Goal: Information Seeking & Learning: Understand process/instructions

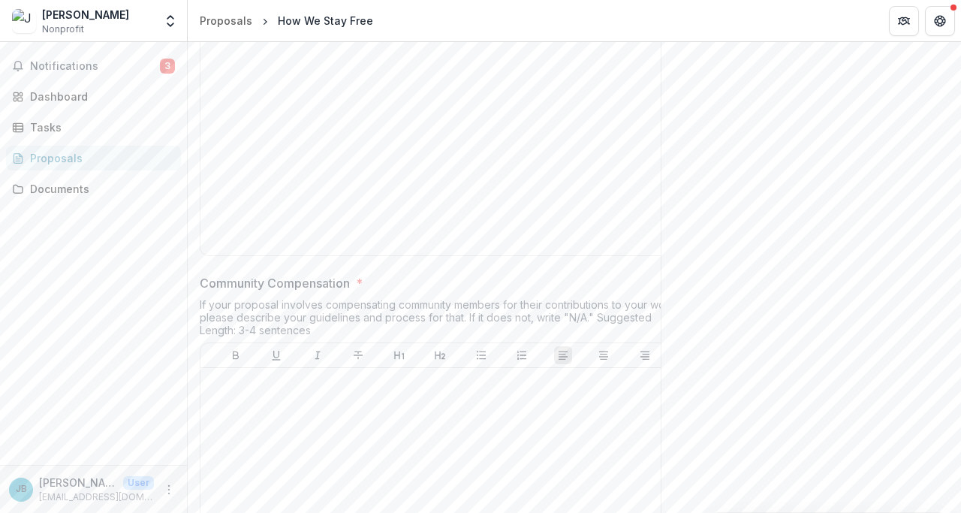
scroll to position [2146, 0]
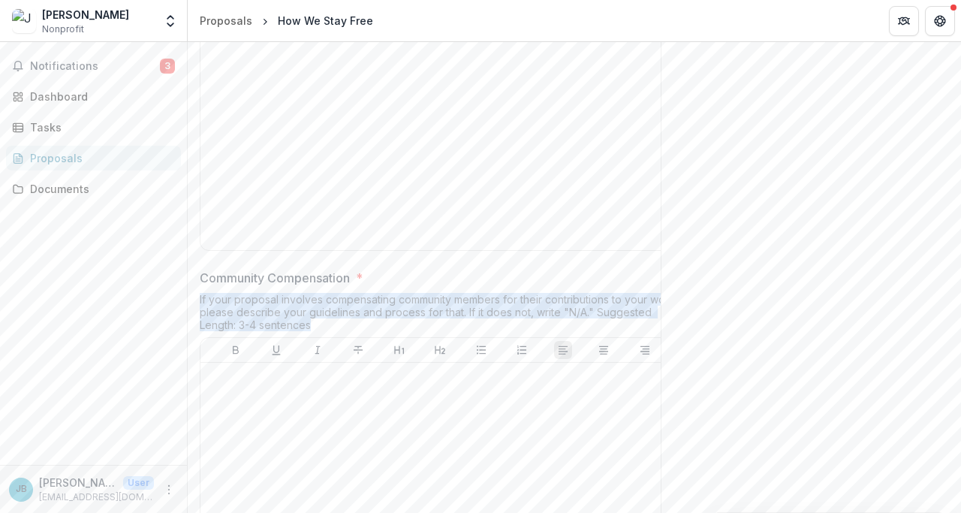
drag, startPoint x: 318, startPoint y: 325, endPoint x: 200, endPoint y: 298, distance: 121.6
click at [200, 298] on div "If your proposal involves compensating community members for their contribution…" at bounding box center [440, 315] width 480 height 44
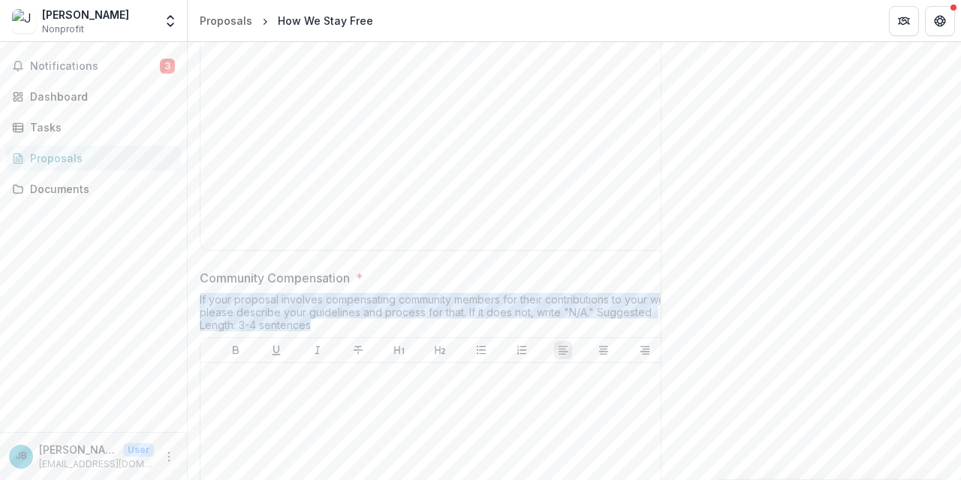
copy div "If your proposal involves compensating community members for their contribution…"
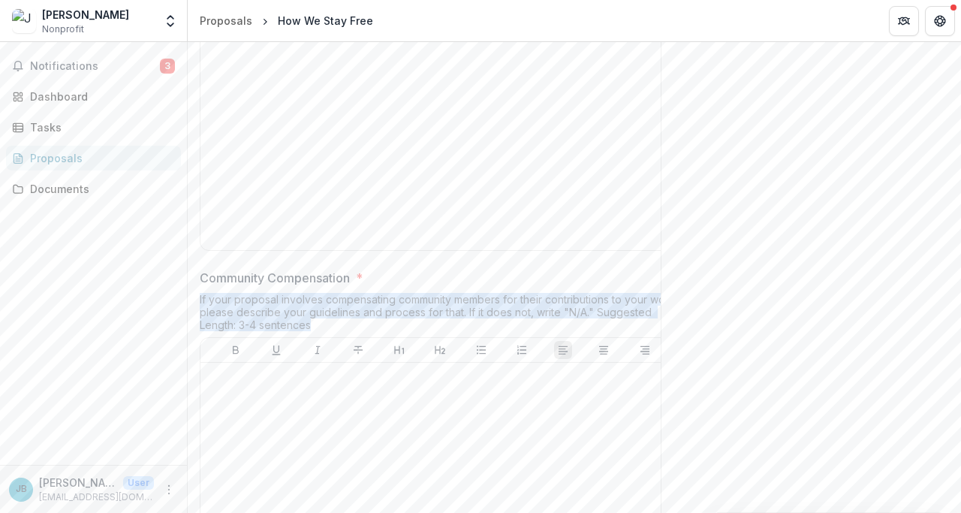
click at [360, 296] on div "If your proposal involves compensating community members for their contribution…" at bounding box center [440, 315] width 480 height 44
drag, startPoint x: 202, startPoint y: 280, endPoint x: 320, endPoint y: 323, distance: 126.1
click at [320, 323] on div "Community Compensation * If your proposal involves compensating community membe…" at bounding box center [440, 438] width 480 height 338
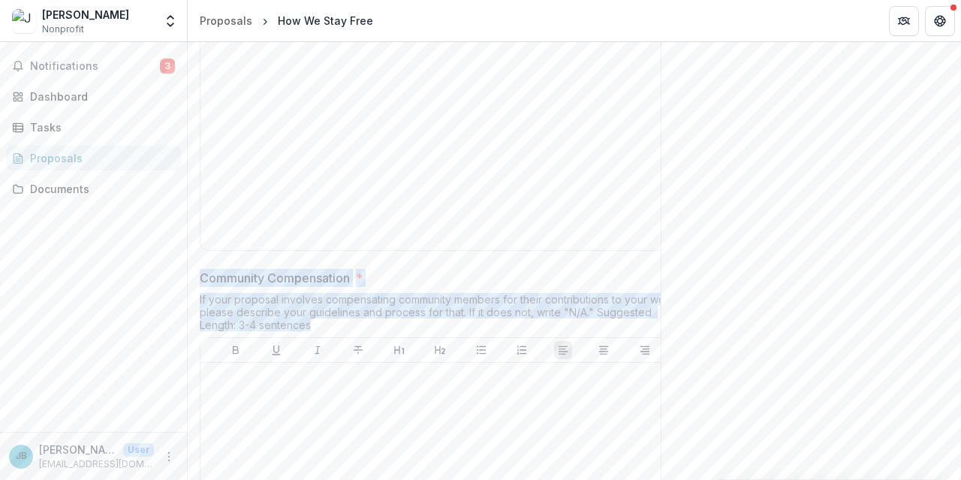
copy div "Community Compensation * If your proposal involves compensating community membe…"
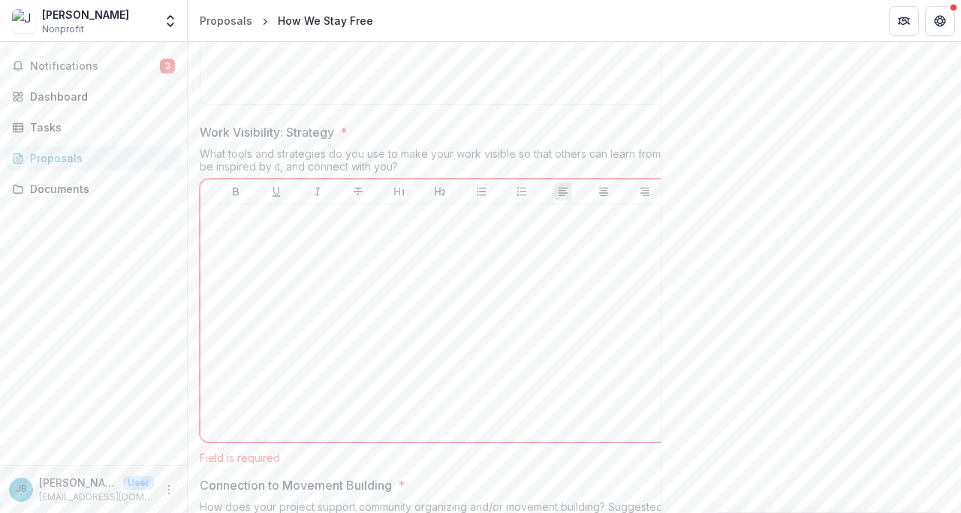
scroll to position [2642, 0]
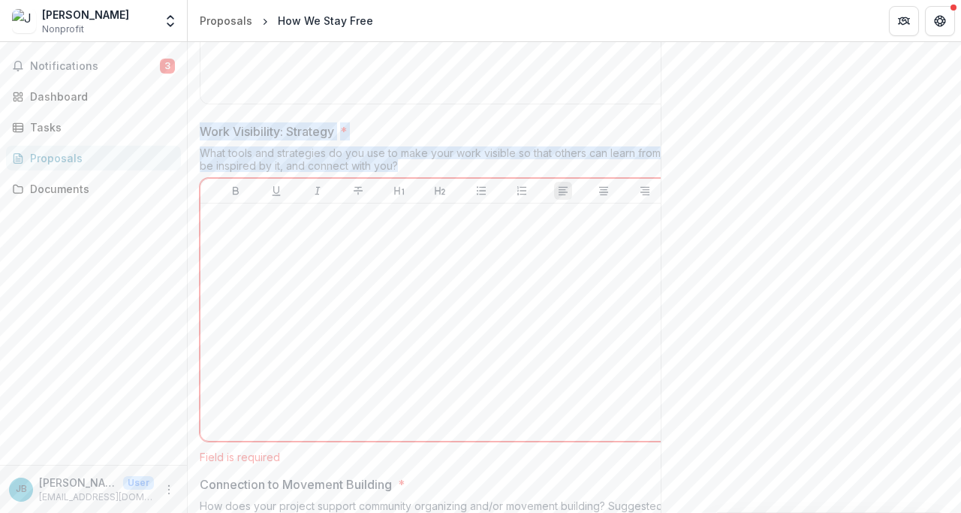
drag, startPoint x: 405, startPoint y: 161, endPoint x: 204, endPoint y: 134, distance: 202.3
click at [204, 134] on div "Work Visibility: Strategy * What tools and strategies do you use to make your w…" at bounding box center [440, 292] width 480 height 341
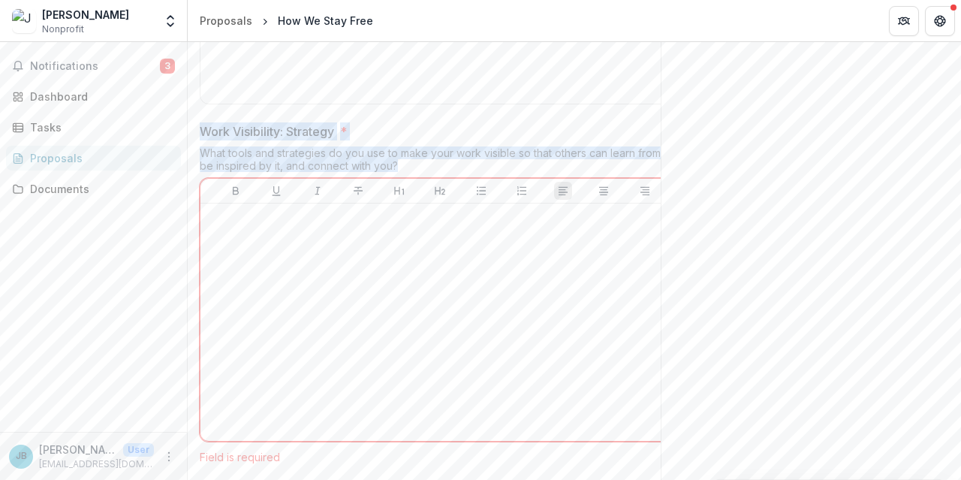
copy div "Work Visibility: Strategy * What tools and strategies do you use to make your w…"
